Goal: Communication & Community: Answer question/provide support

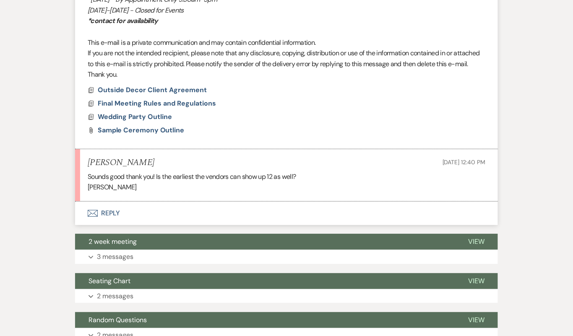
click at [232, 203] on button "Envelope Reply" at bounding box center [286, 213] width 423 height 23
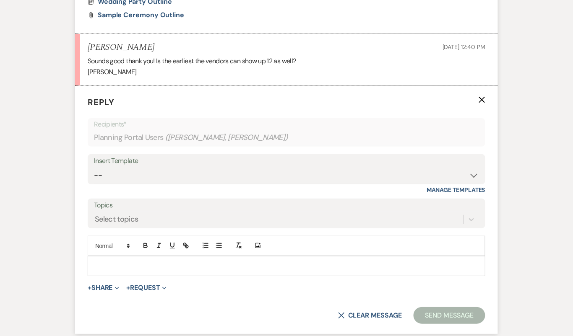
scroll to position [896, 0]
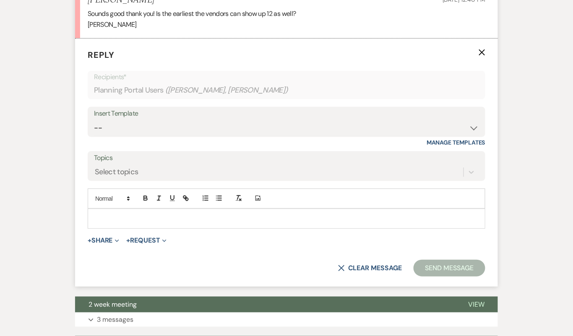
click at [226, 219] on p at bounding box center [286, 218] width 384 height 9
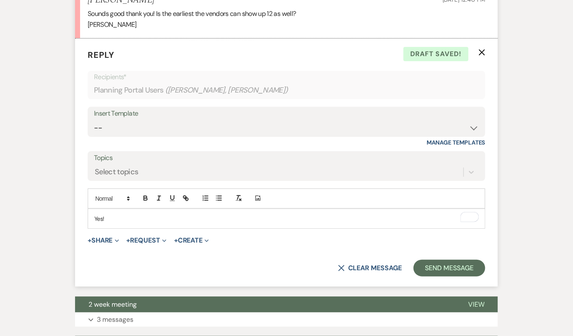
click at [181, 117] on div "Insert Template" at bounding box center [286, 114] width 385 height 12
click at [180, 126] on select "-- Tour Confirmation Contract (Pre-Booked Leads) Out of office Inquiry Email Al…" at bounding box center [286, 128] width 385 height 16
select select "4159"
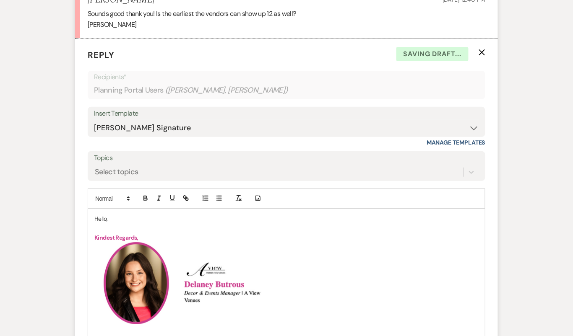
click at [101, 218] on p "Hello," at bounding box center [286, 218] width 384 height 9
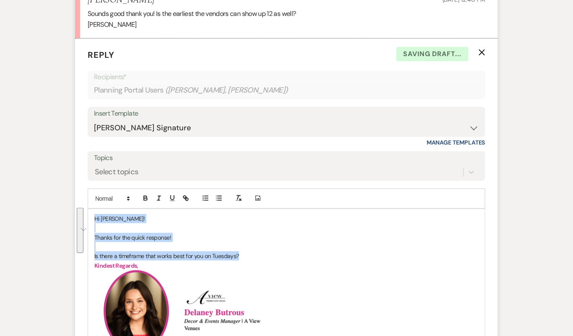
drag, startPoint x: 242, startPoint y: 251, endPoint x: 79, endPoint y: 206, distance: 168.9
click at [79, 206] on form "Reply X Saving draft... Recipients* Planning Portal Users ( [PERSON_NAME], [PER…" at bounding box center [286, 309] width 423 height 540
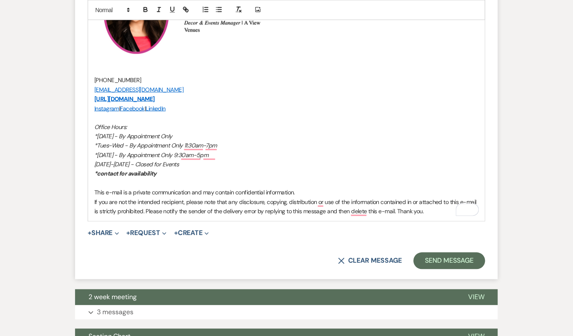
scroll to position [1157, 0]
click at [428, 260] on button "Send Message" at bounding box center [450, 261] width 72 height 17
